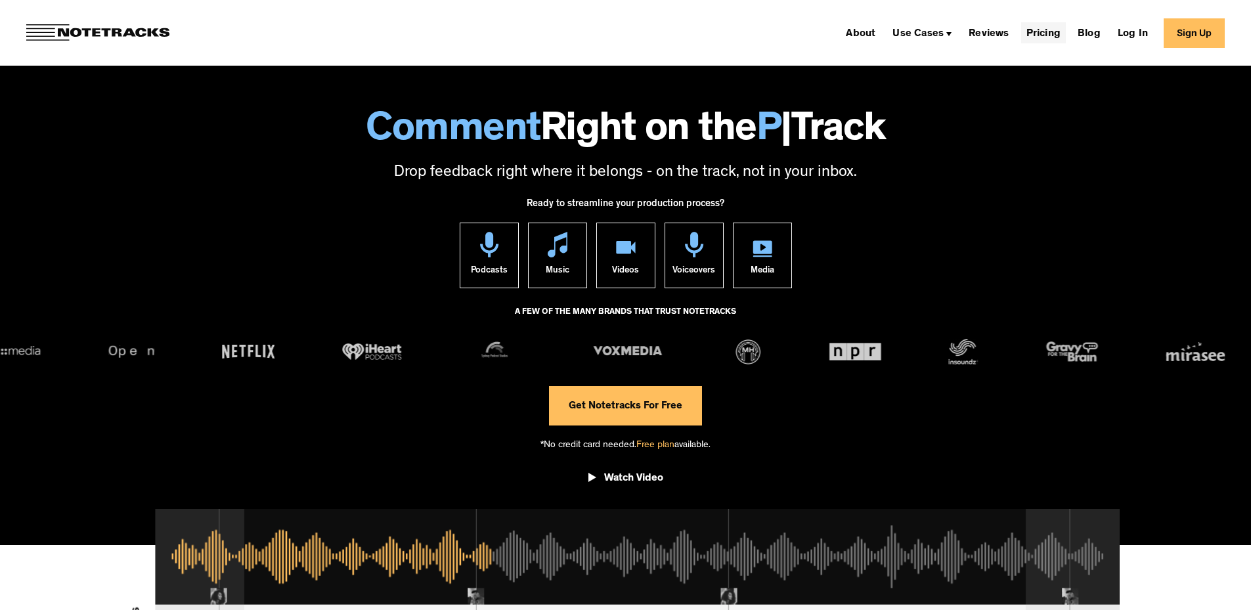
click at [1054, 32] on link "Pricing" at bounding box center [1043, 32] width 45 height 21
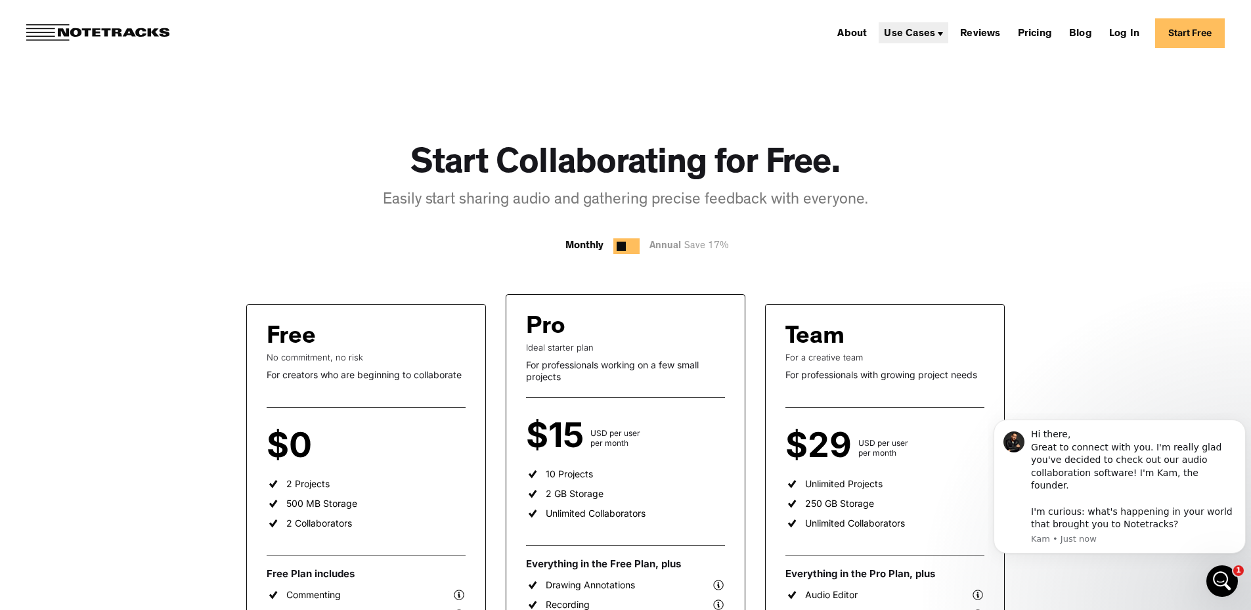
click at [935, 35] on div "Use Cases" at bounding box center [909, 34] width 51 height 11
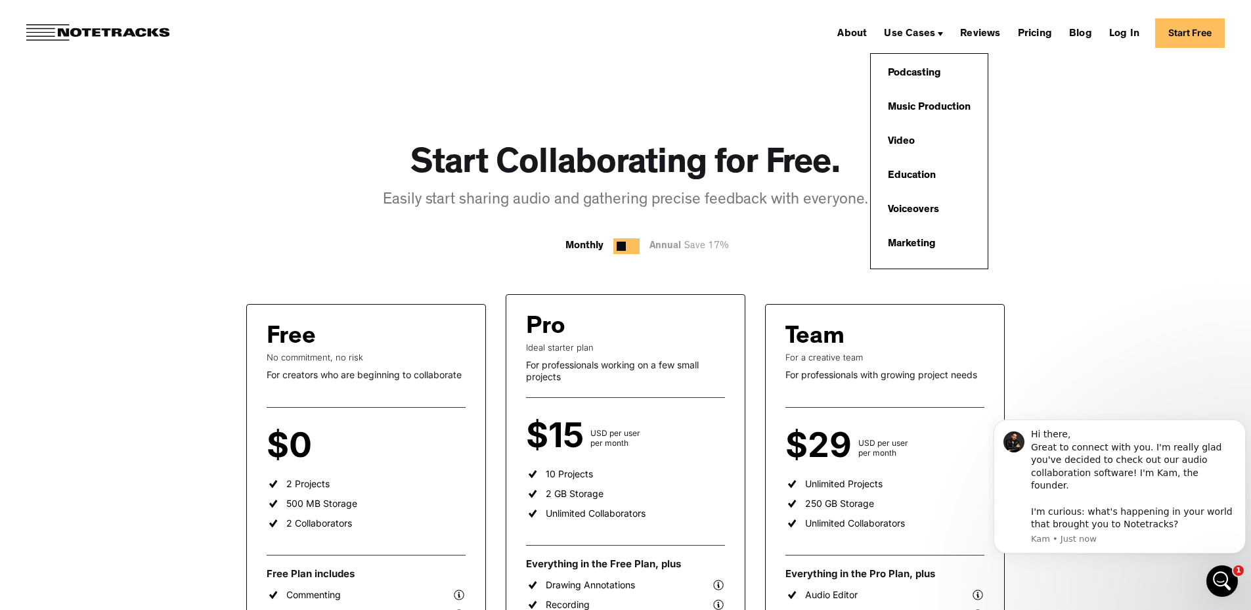
click at [1114, 131] on div "Start Collaborating for Free. Easily start sharing audio and gathering precise …" at bounding box center [625, 611] width 1251 height 1222
